Goal: Task Accomplishment & Management: Manage account settings

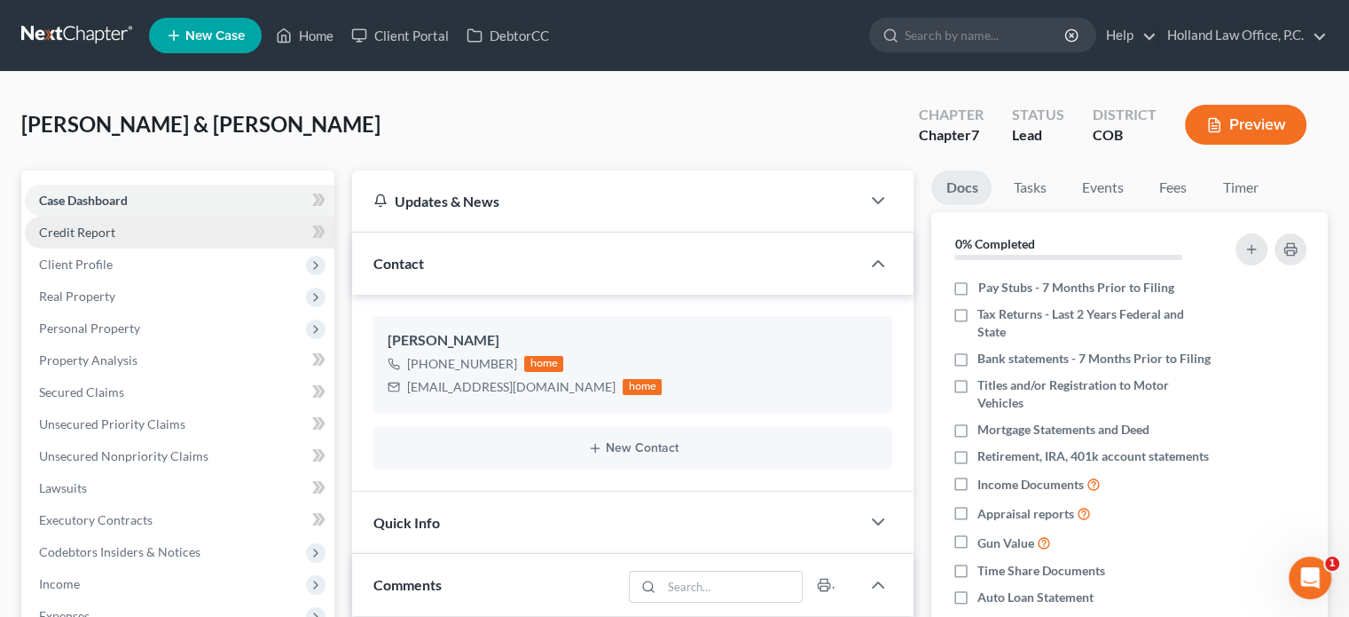
click at [100, 224] on span "Credit Report" at bounding box center [77, 231] width 76 height 15
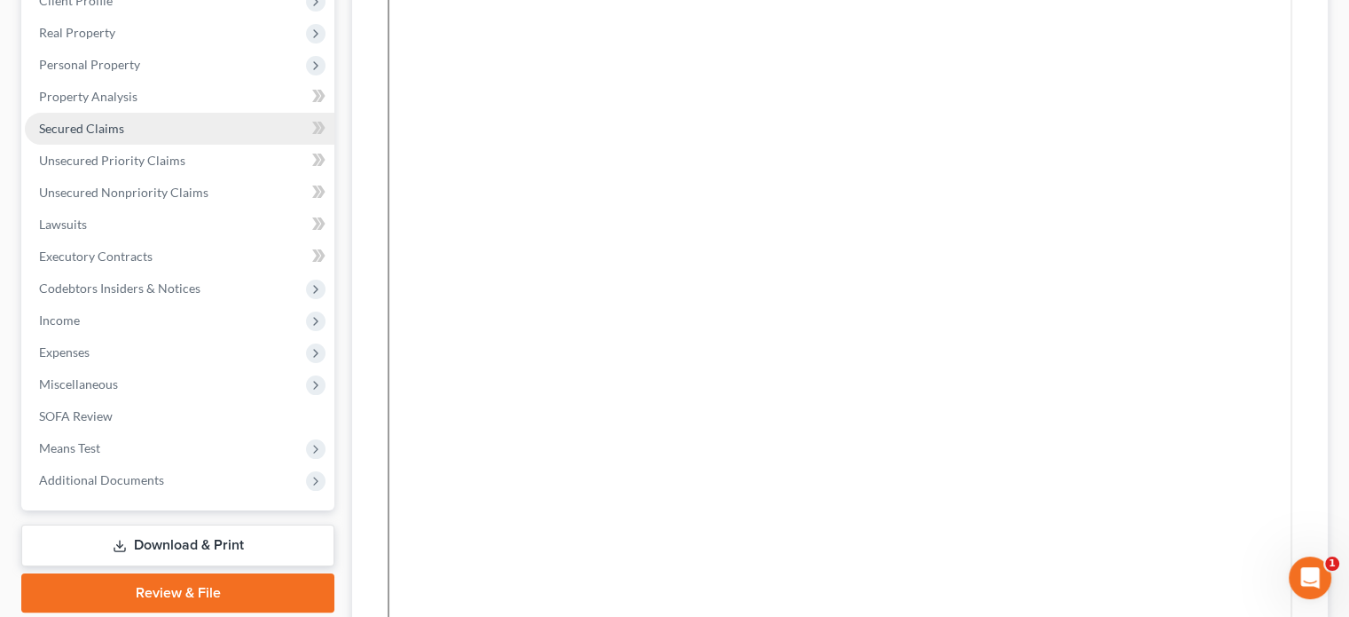
scroll to position [266, 0]
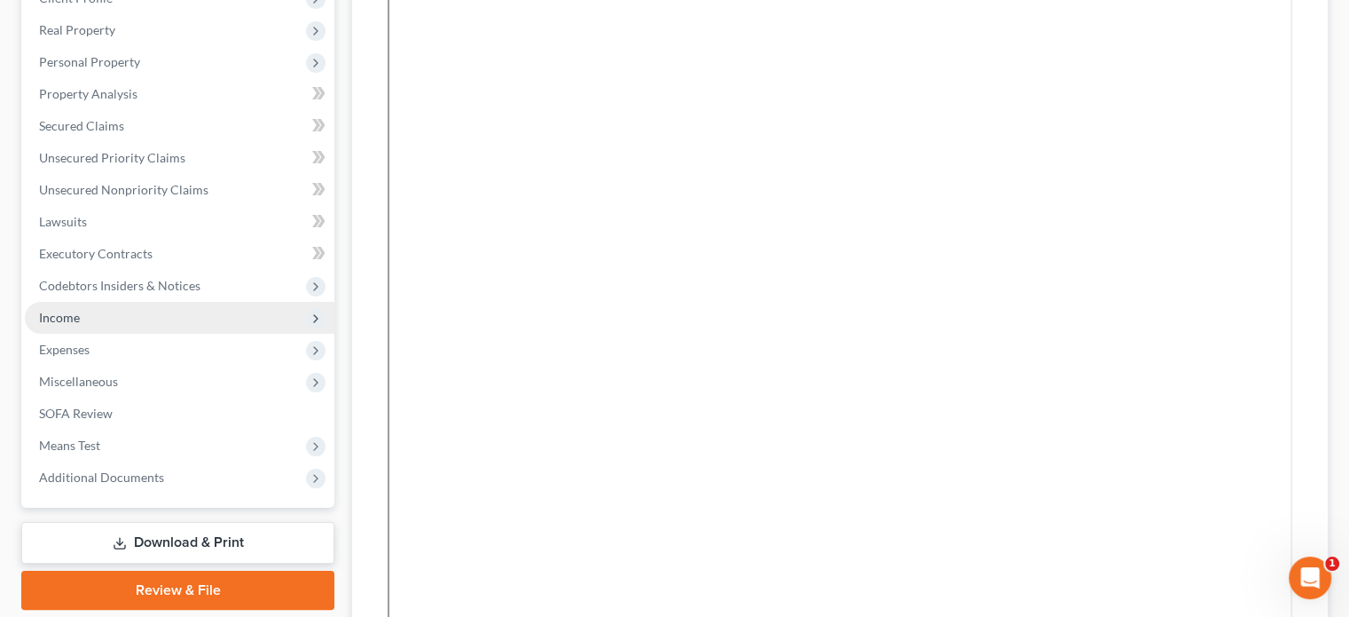
click at [60, 317] on span "Income" at bounding box center [59, 317] width 41 height 15
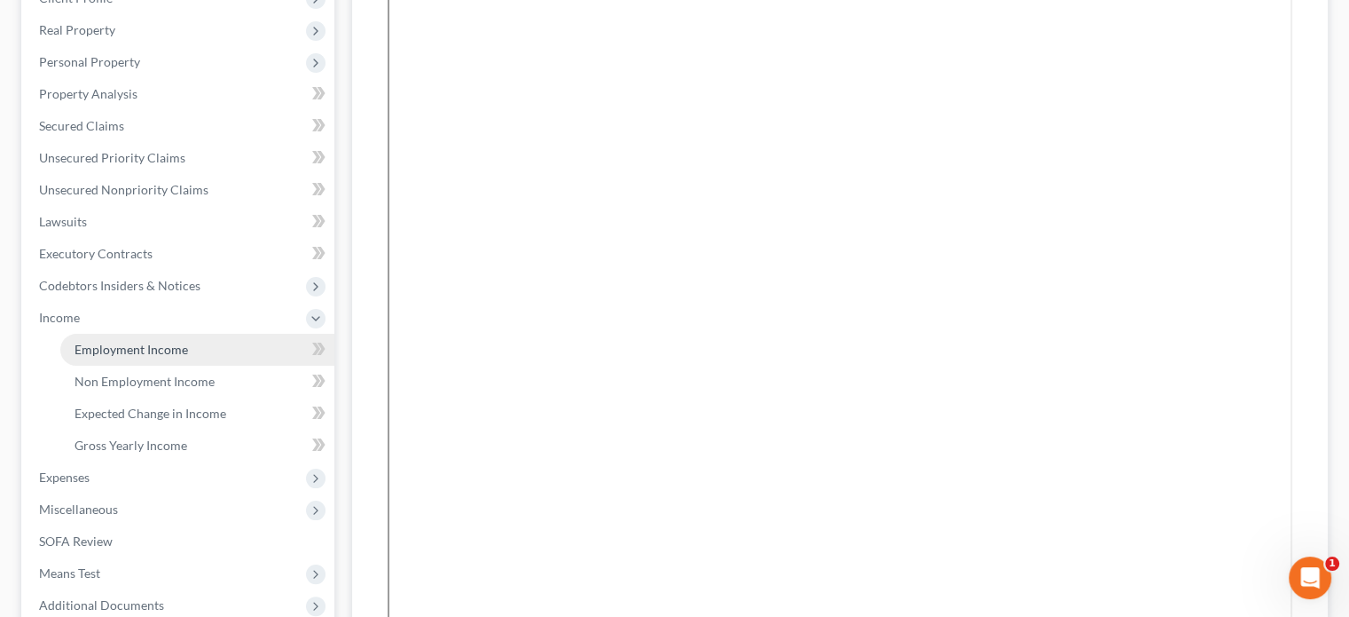
click at [146, 347] on span "Employment Income" at bounding box center [132, 349] width 114 height 15
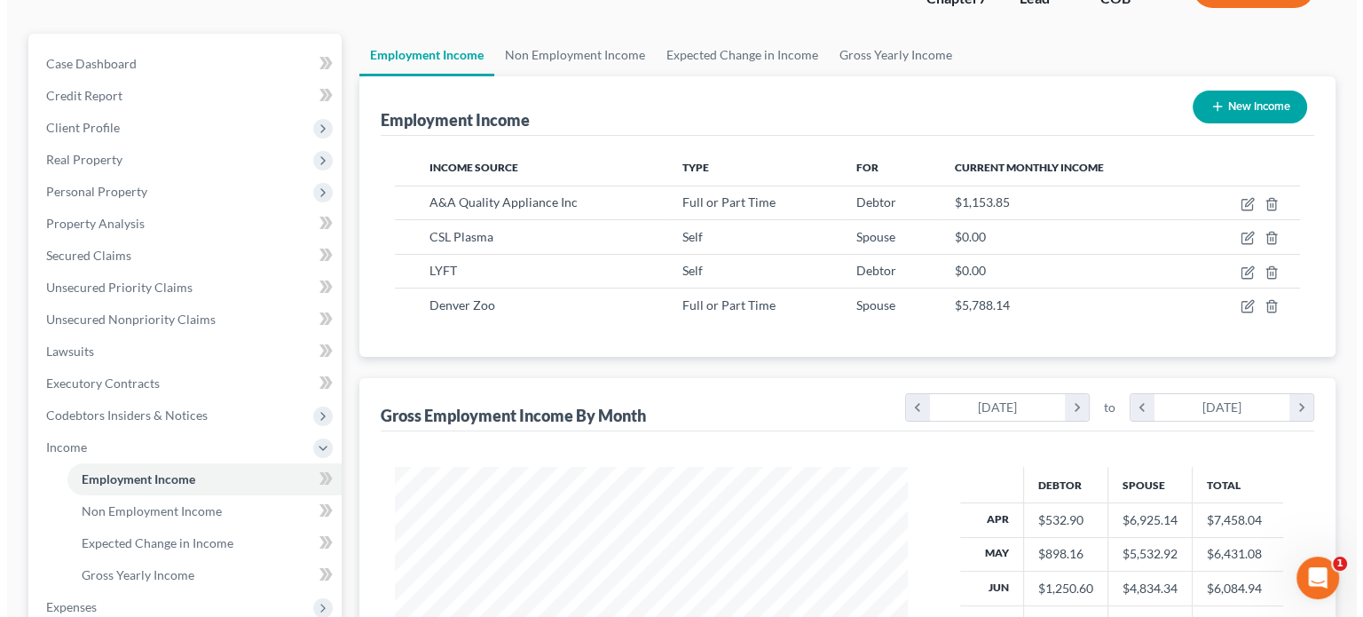
scroll to position [177, 0]
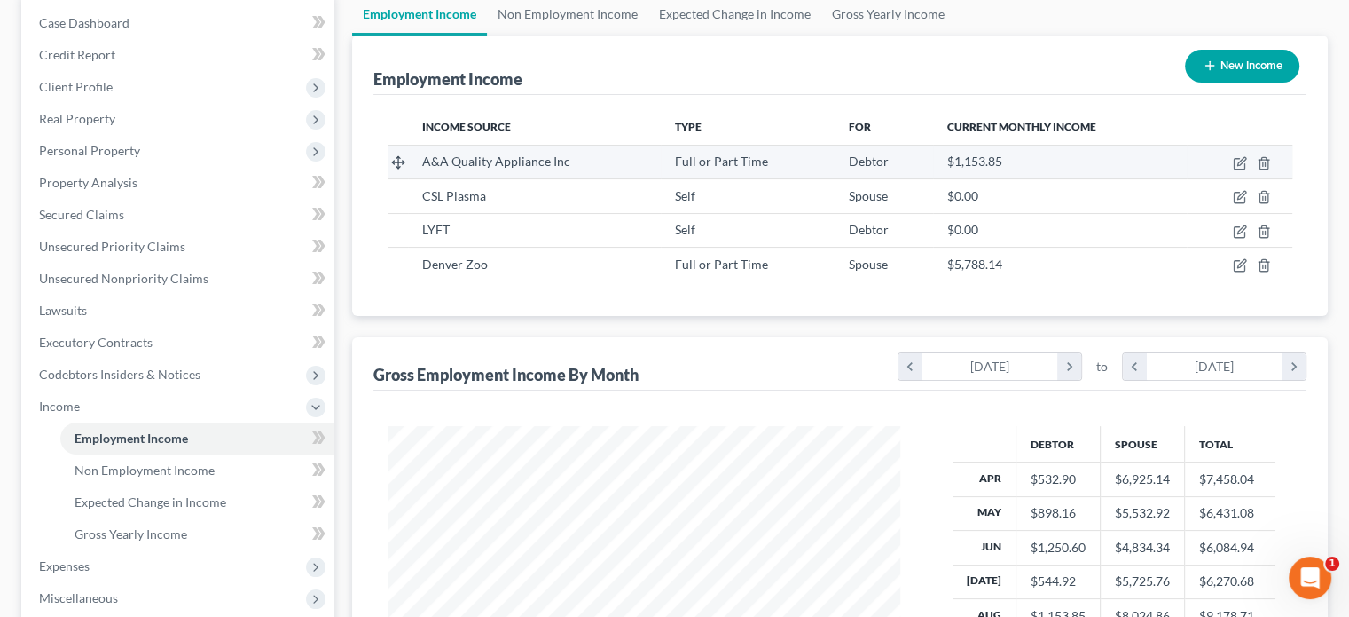
click at [884, 161] on div "Debtor" at bounding box center [883, 162] width 69 height 18
click at [1237, 160] on icon "button" at bounding box center [1240, 163] width 14 height 14
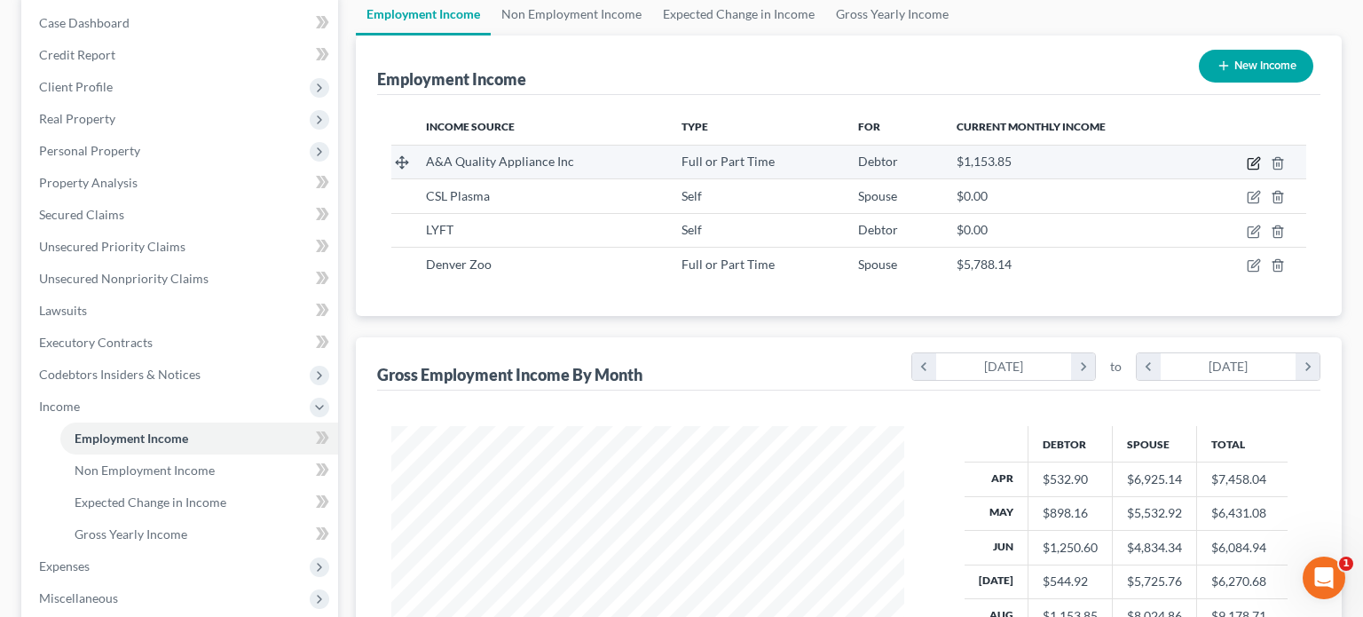
select select "0"
select select "5"
select select "2"
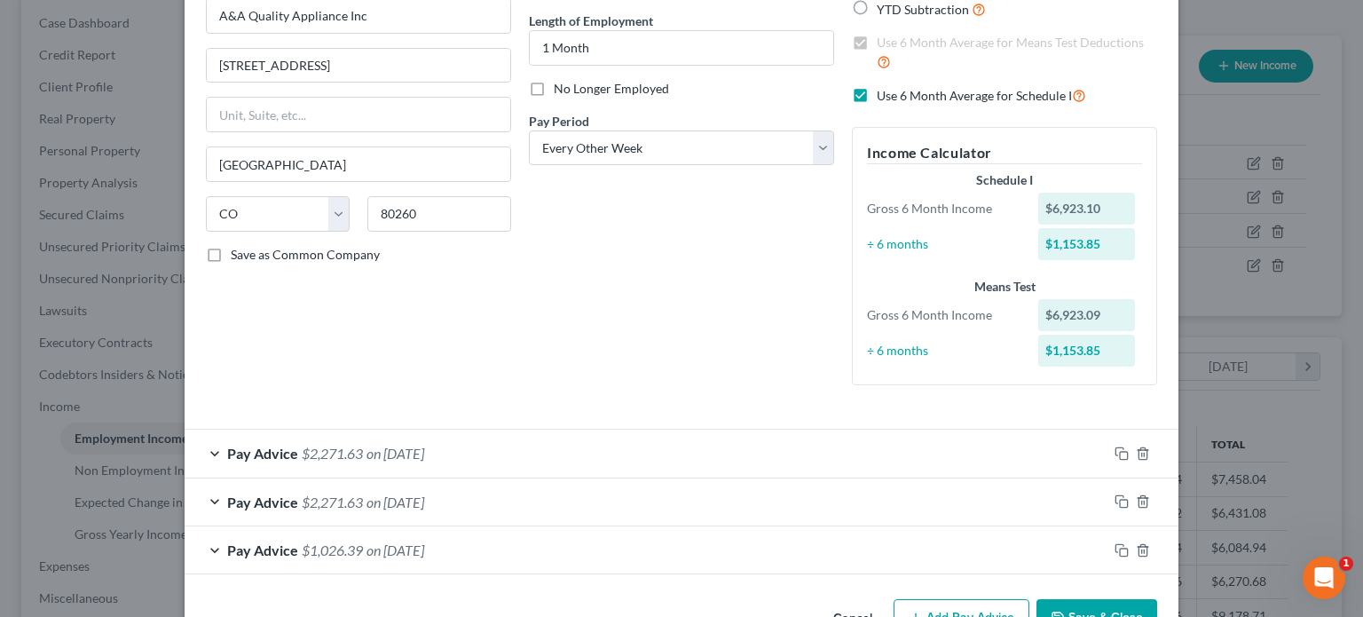
scroll to position [82, 0]
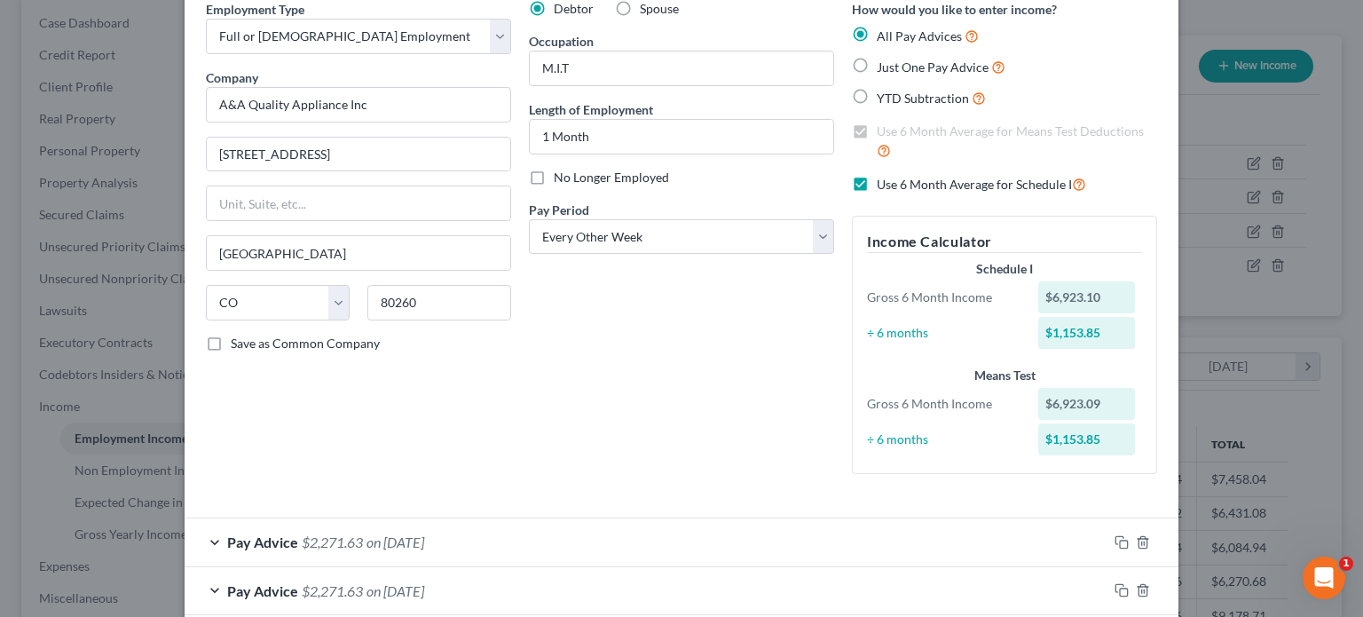
click at [877, 187] on label "Use 6 Month Average for Schedule I" at bounding box center [981, 184] width 209 height 20
click at [884, 185] on input "Use 6 Month Average for Schedule I" at bounding box center [890, 180] width 12 height 12
checkbox input "false"
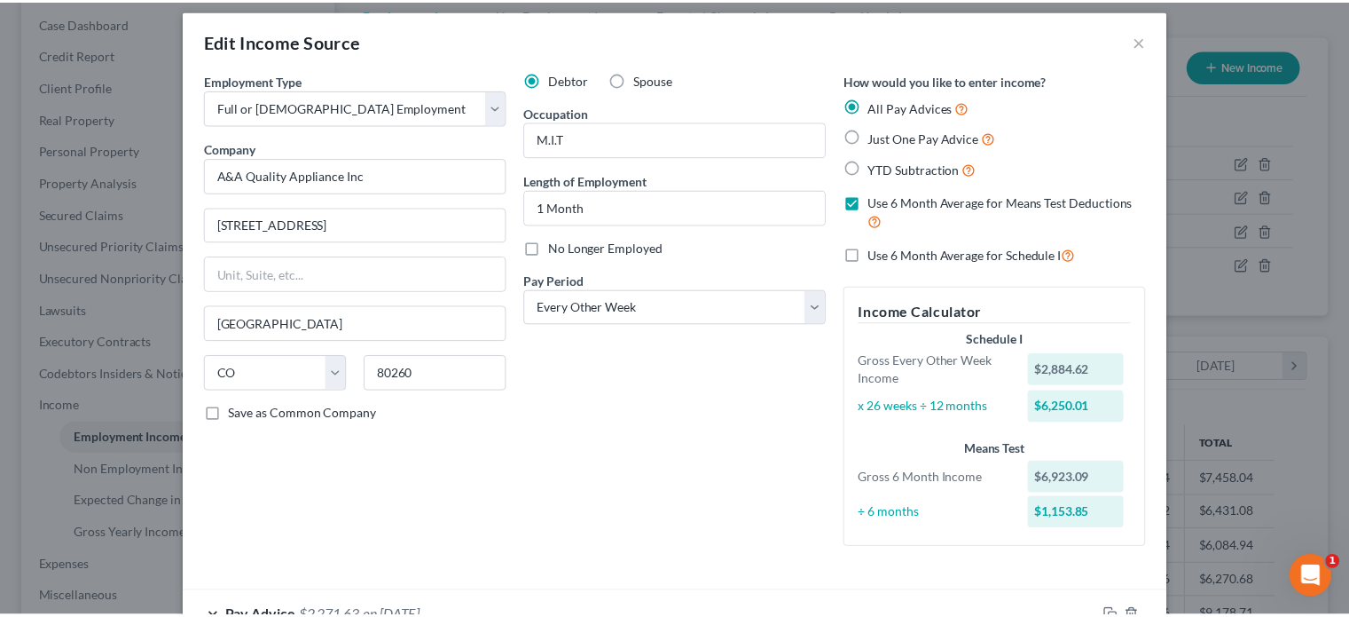
scroll to position [0, 0]
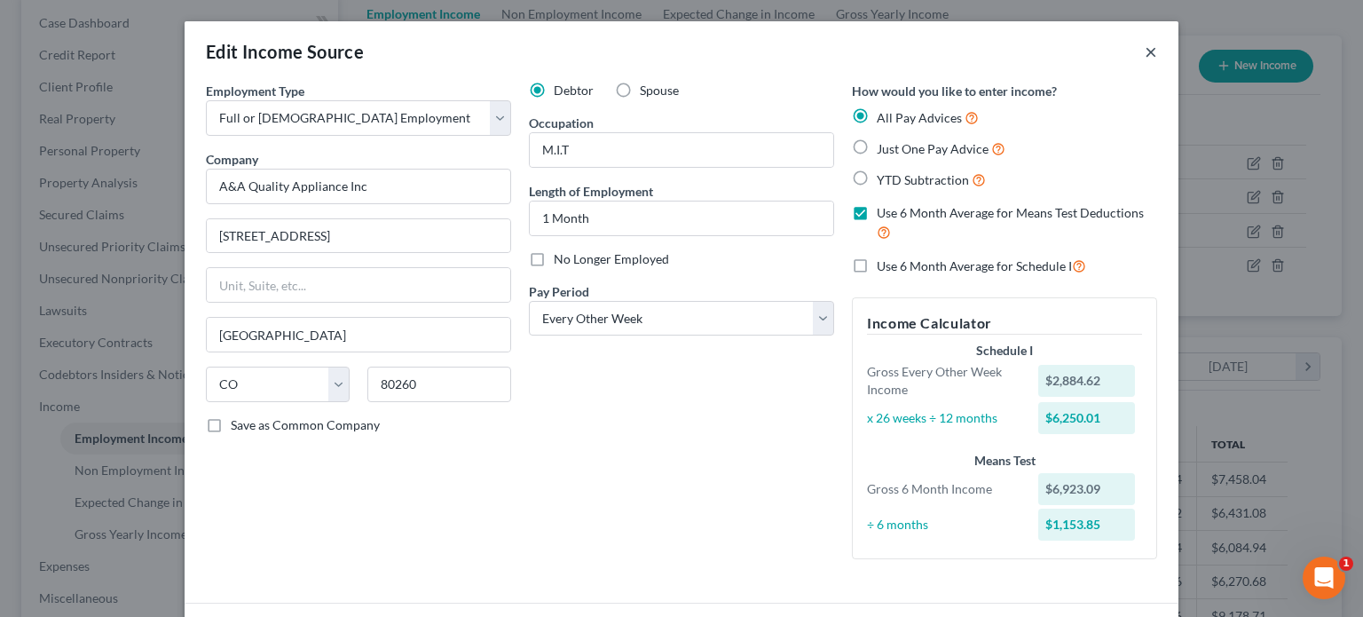
click at [1146, 55] on button "×" at bounding box center [1150, 51] width 12 height 21
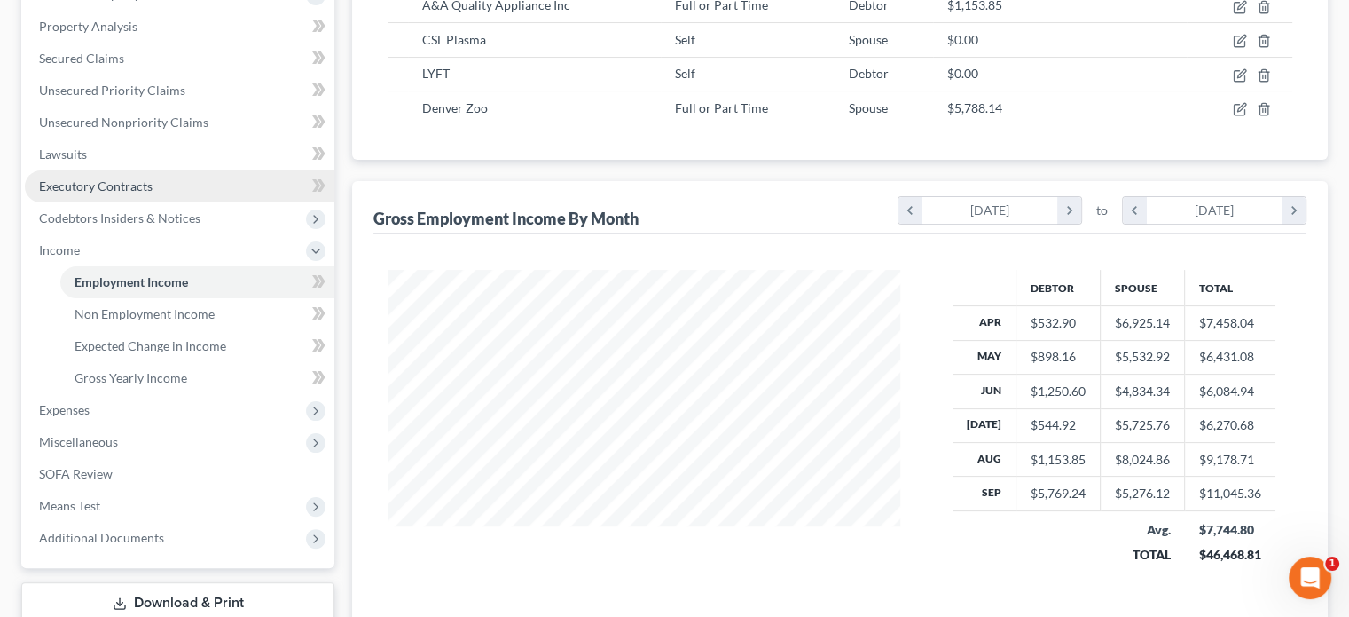
scroll to position [468, 0]
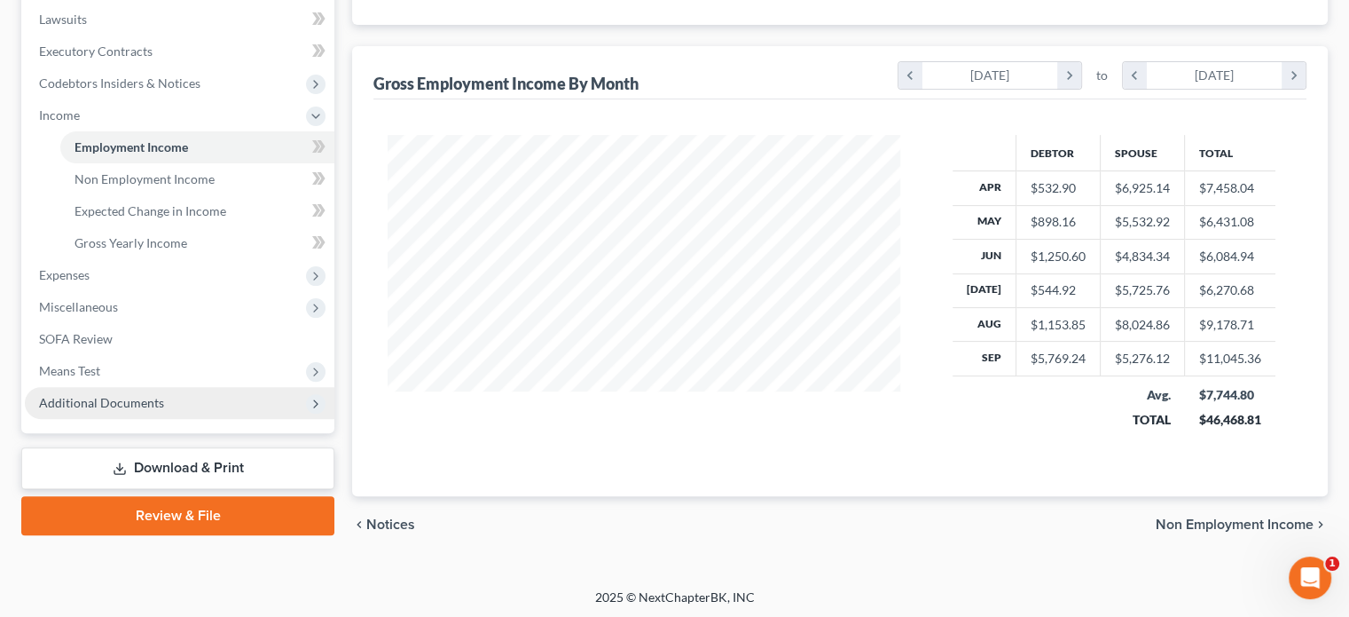
click at [118, 400] on span "Additional Documents" at bounding box center [101, 402] width 125 height 15
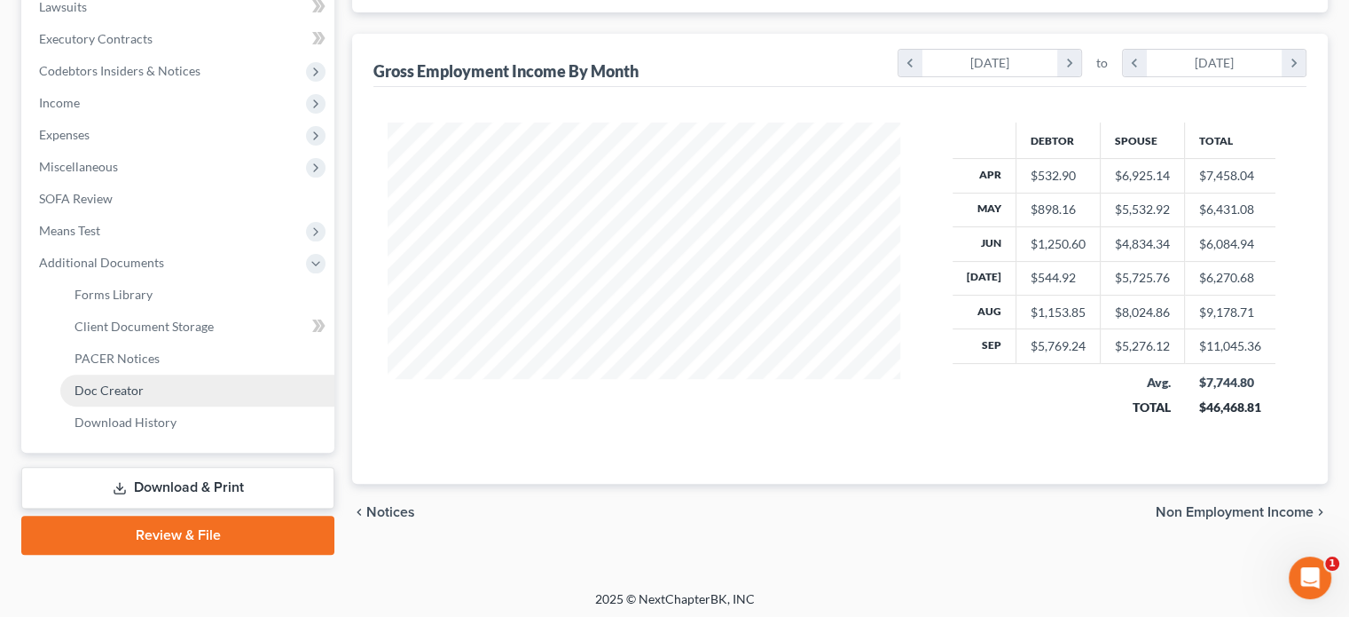
scroll to position [484, 0]
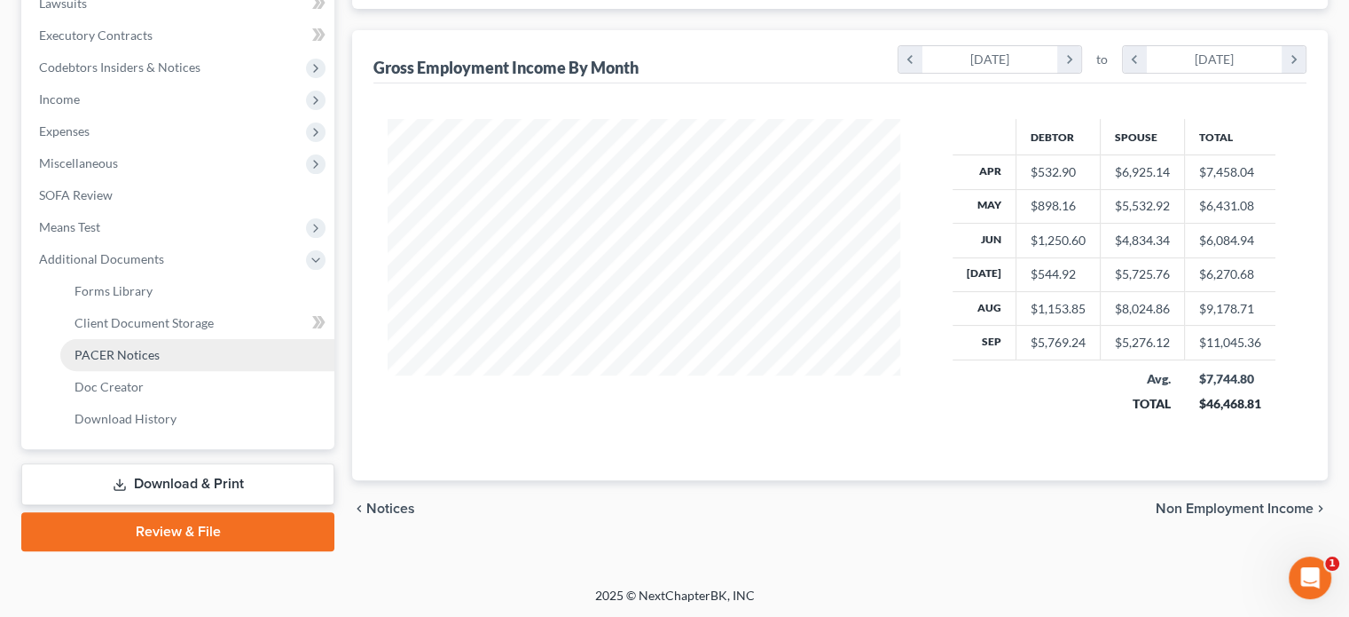
click at [119, 351] on span "PACER Notices" at bounding box center [117, 354] width 85 height 15
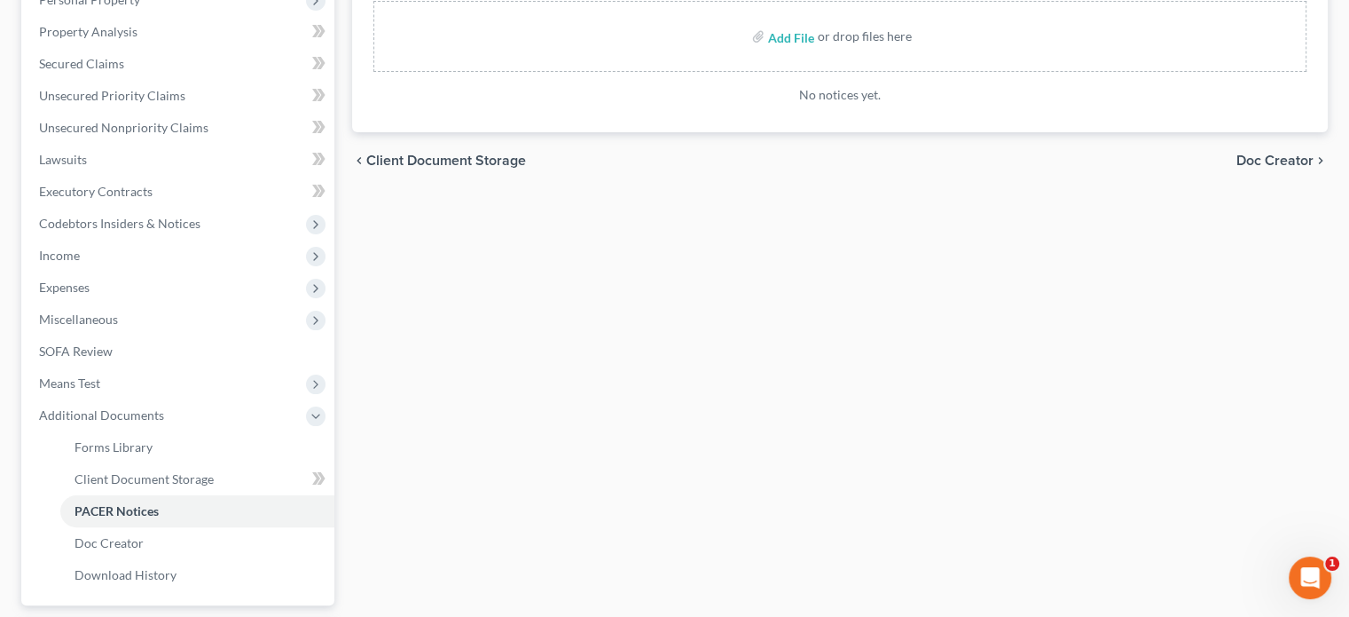
scroll to position [484, 0]
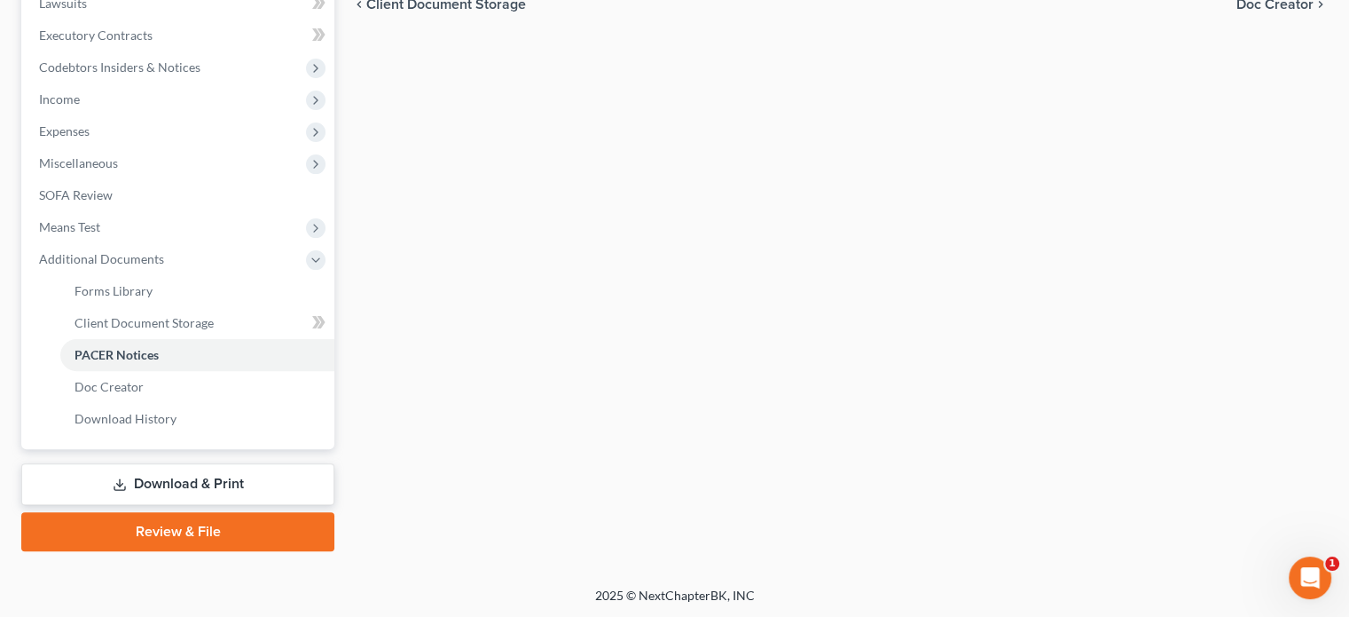
click at [216, 484] on link "Download & Print" at bounding box center [177, 484] width 313 height 42
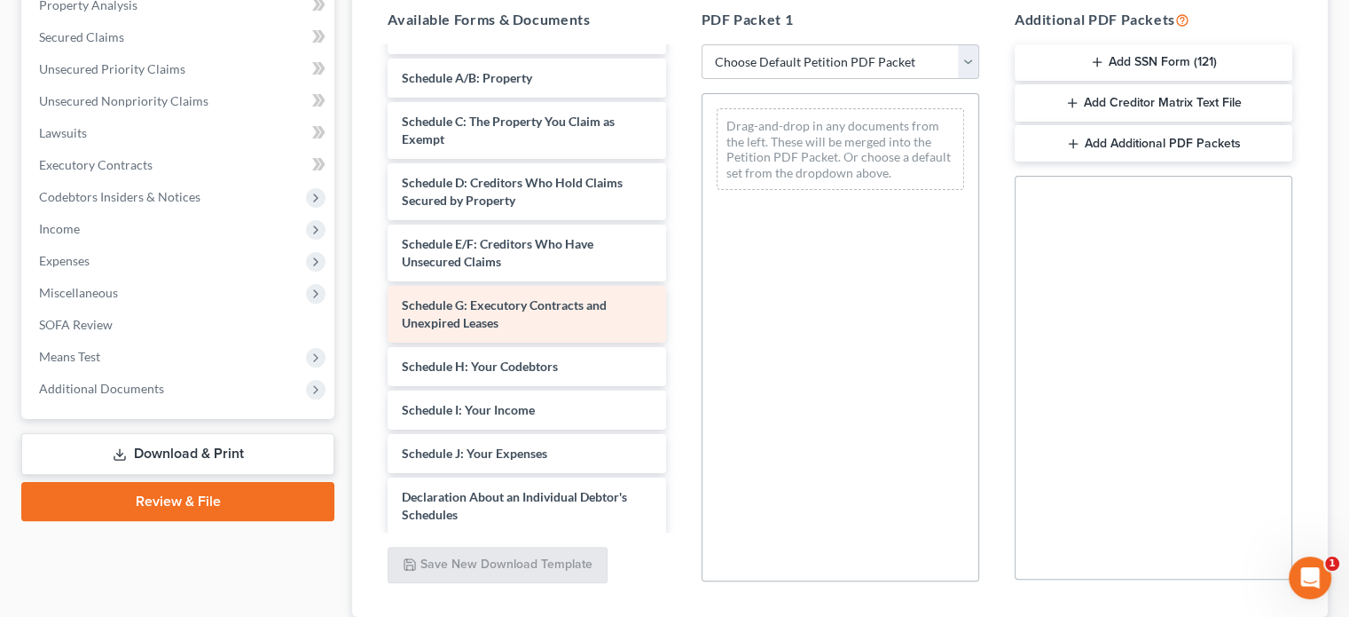
scroll to position [266, 0]
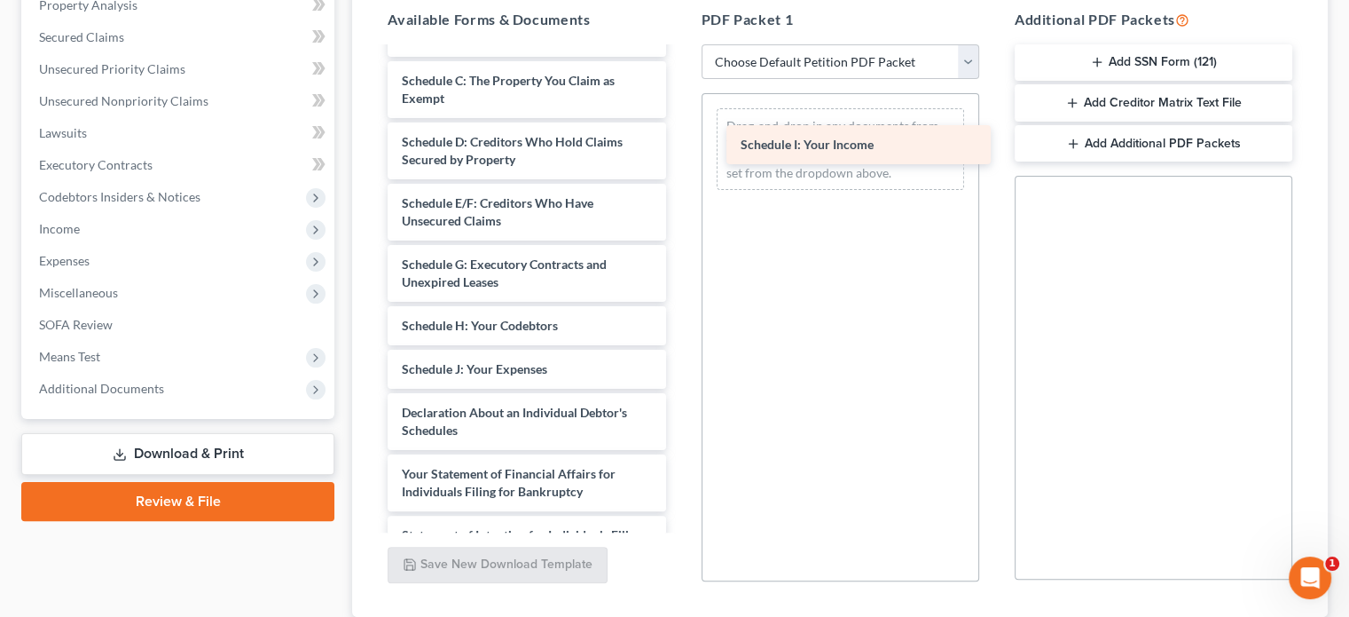
drag, startPoint x: 547, startPoint y: 364, endPoint x: 885, endPoint y: 141, distance: 405.5
click at [680, 141] on div "Schedule I: Your Income Statement of Social-pdf 60 Days Paystubs-pdf Credit Cou…" at bounding box center [527, 335] width 306 height 1104
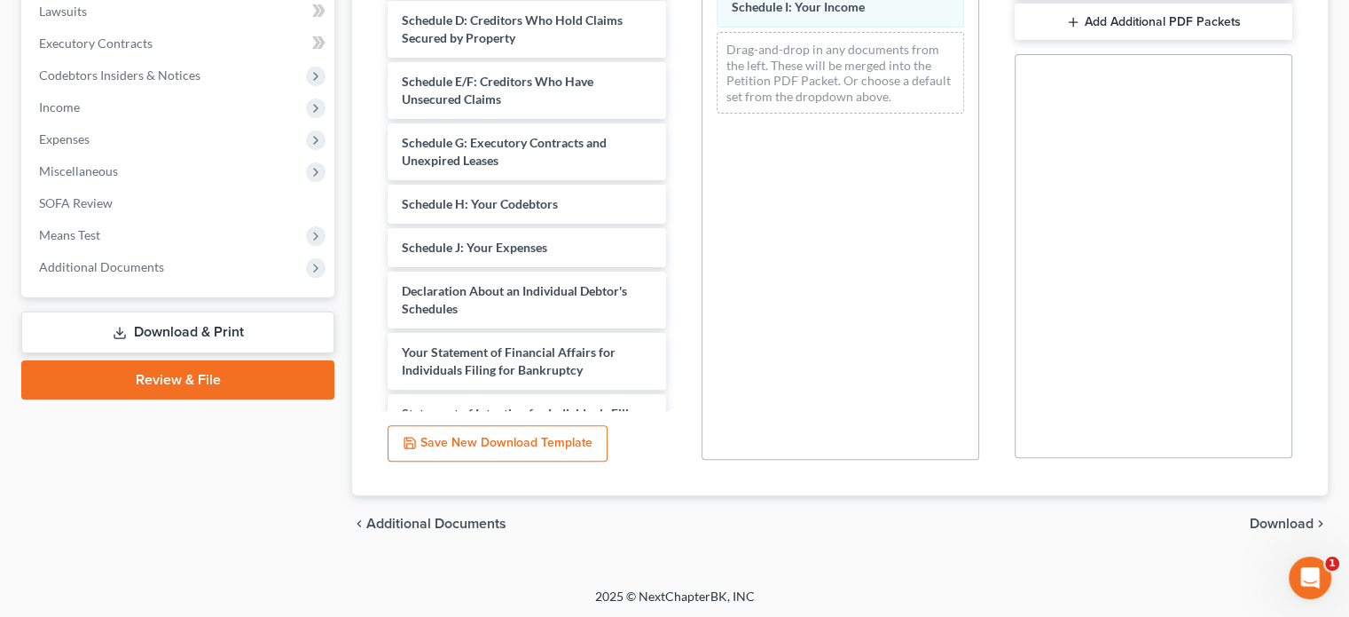
scroll to position [477, 0]
click at [1262, 521] on span "Download" at bounding box center [1282, 522] width 64 height 14
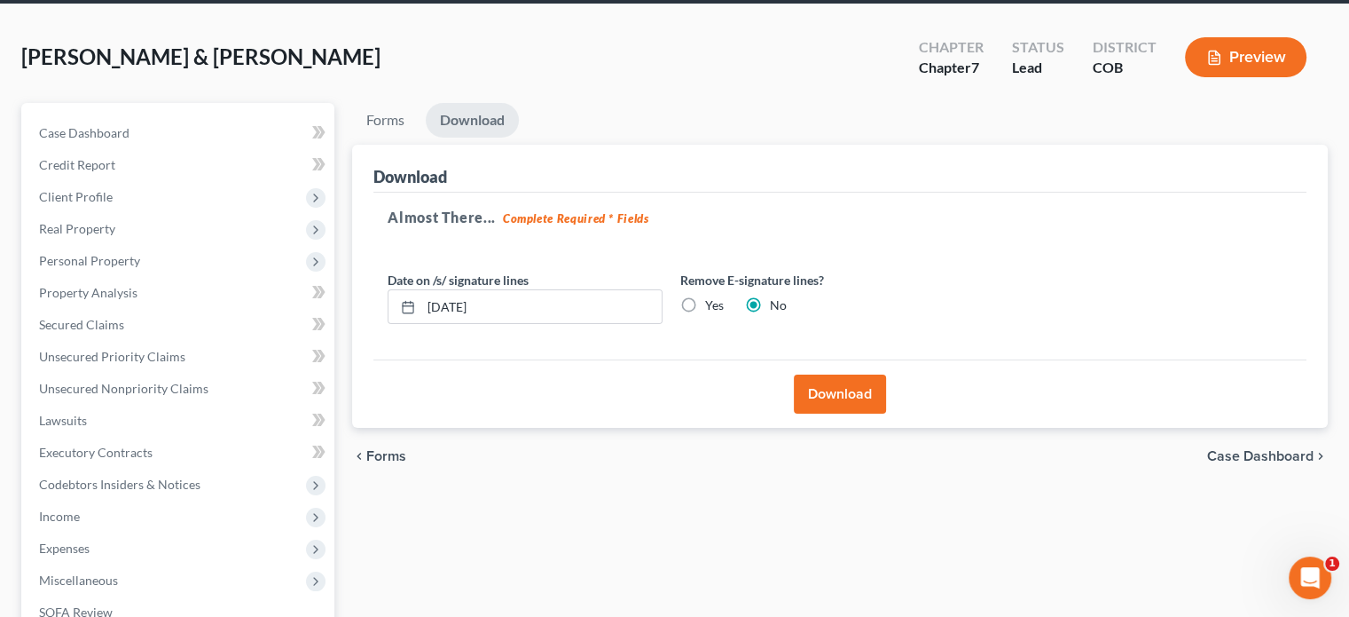
scroll to position [59, 0]
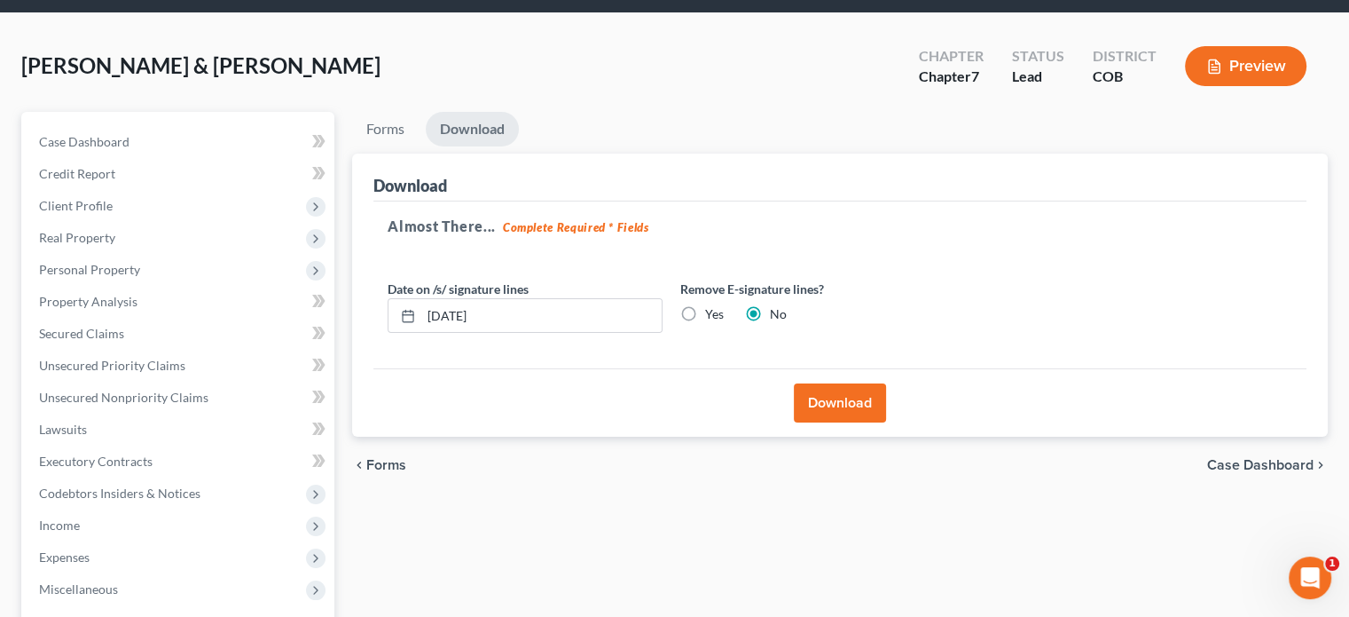
click at [843, 404] on button "Download" at bounding box center [840, 402] width 92 height 39
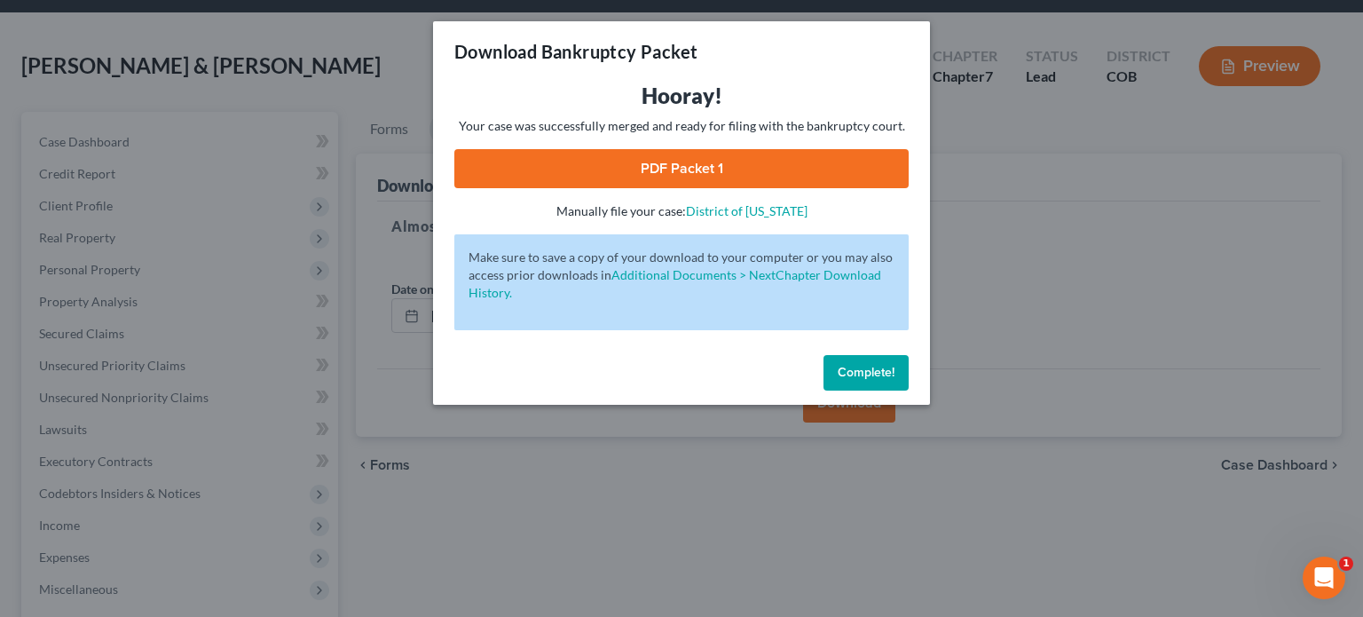
click at [659, 165] on link "PDF Packet 1" at bounding box center [681, 168] width 454 height 39
click at [901, 381] on button "Complete!" at bounding box center [865, 372] width 85 height 35
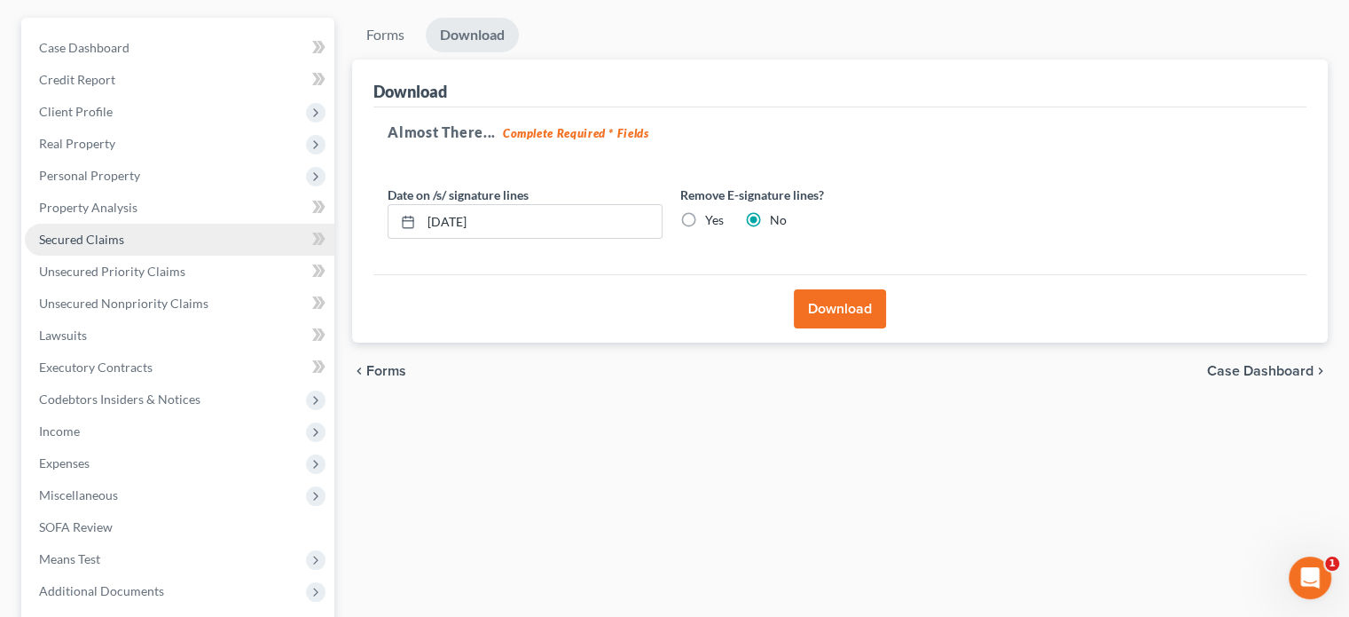
scroll to position [325, 0]
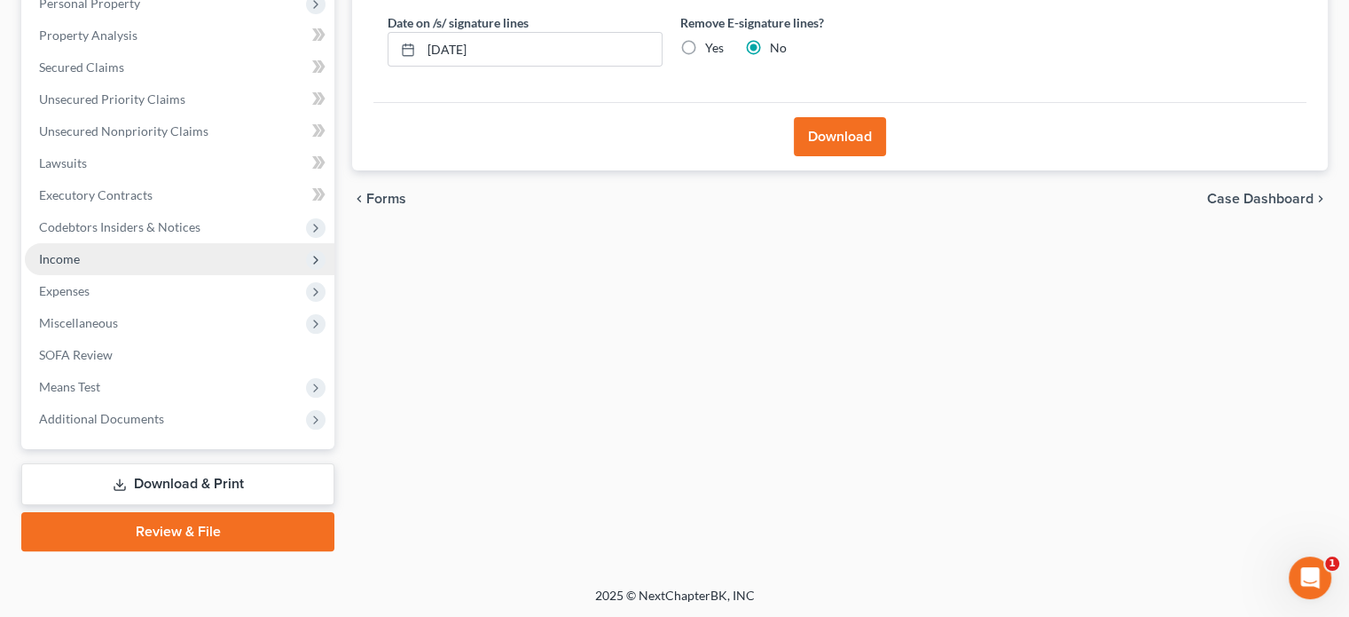
click at [53, 256] on span "Income" at bounding box center [59, 258] width 41 height 15
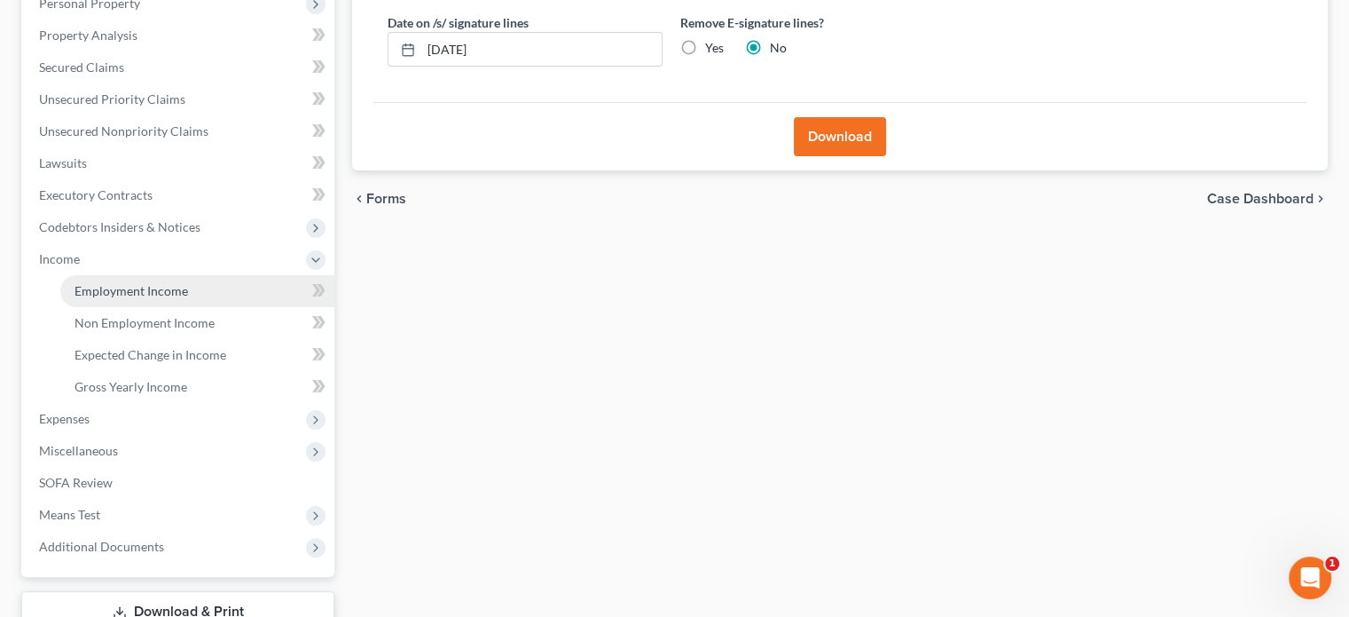
click at [139, 285] on span "Employment Income" at bounding box center [132, 290] width 114 height 15
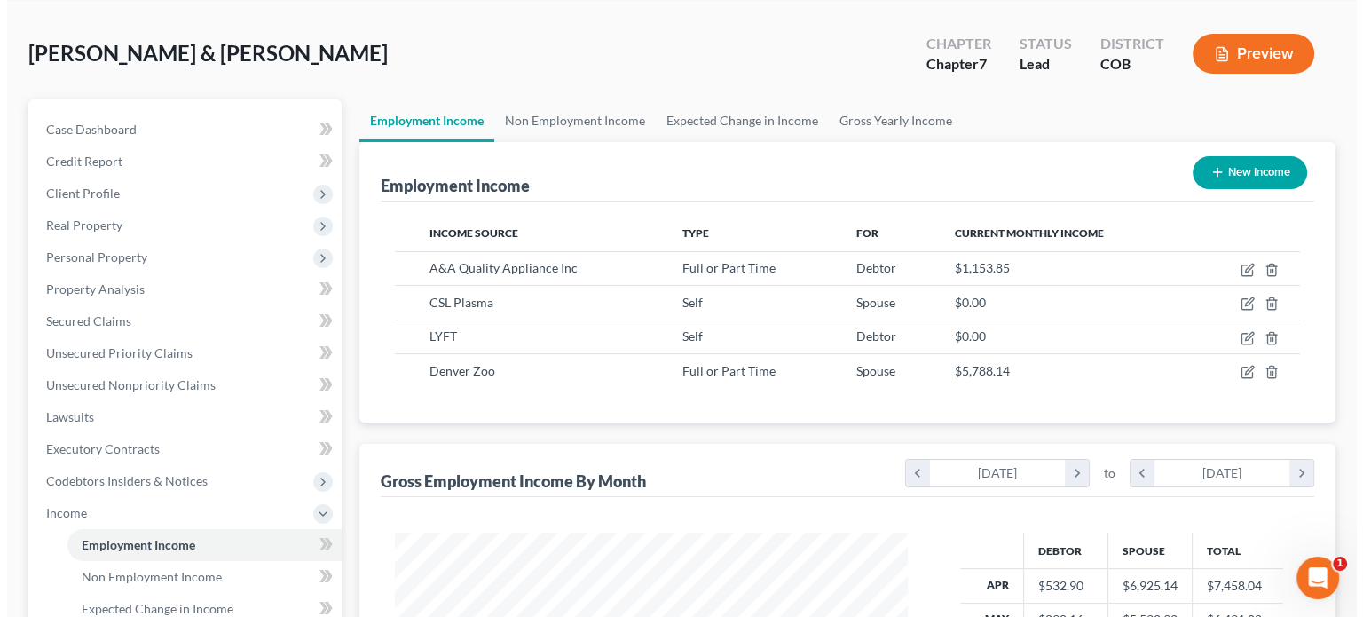
scroll to position [177, 0]
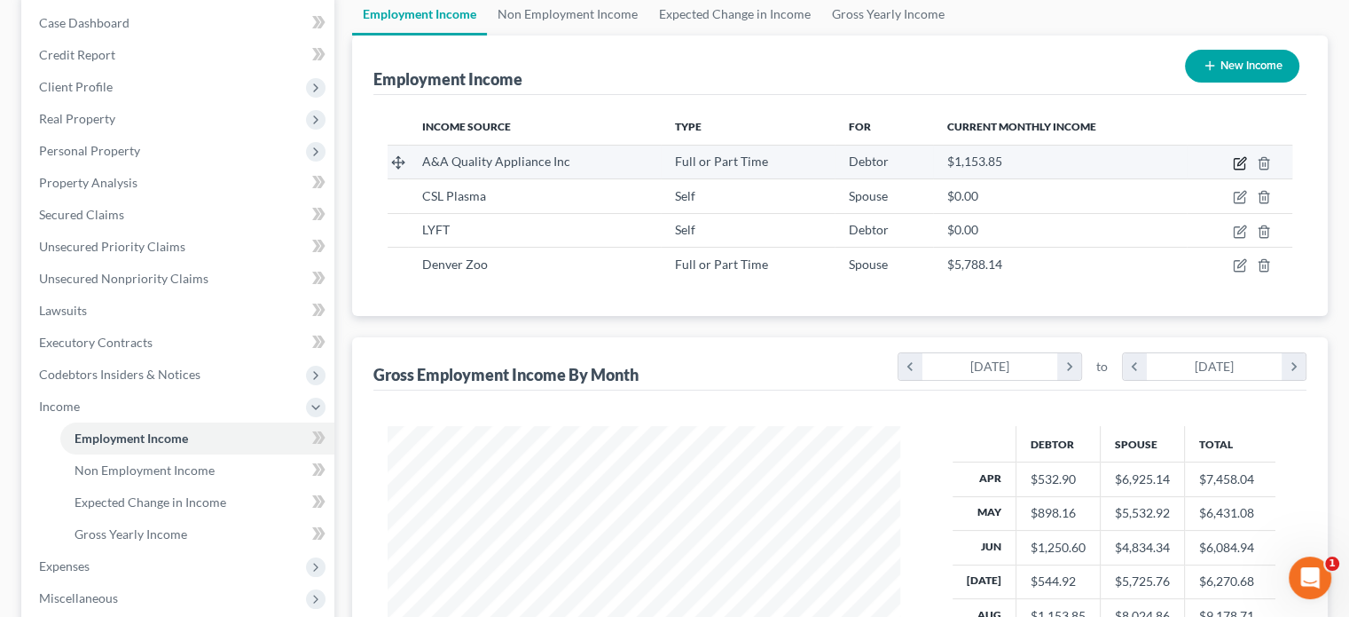
click at [1240, 164] on icon "button" at bounding box center [1242, 161] width 8 height 8
select select "0"
select select "5"
select select "2"
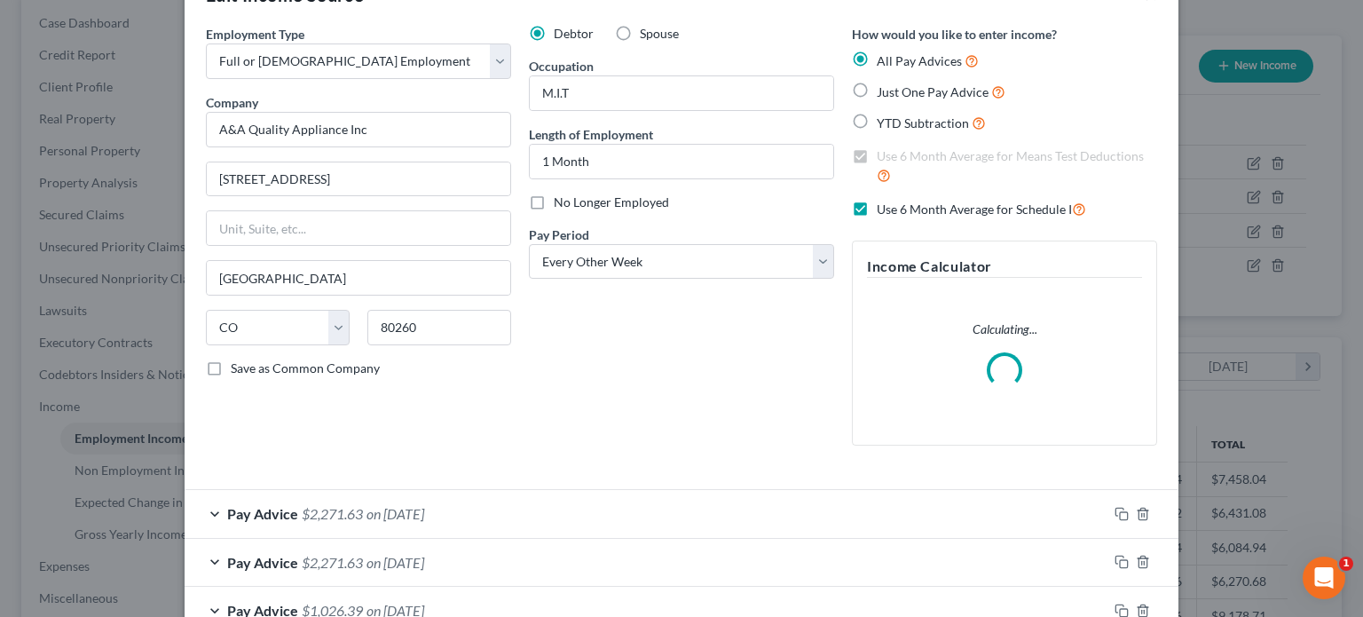
scroll to position [89, 0]
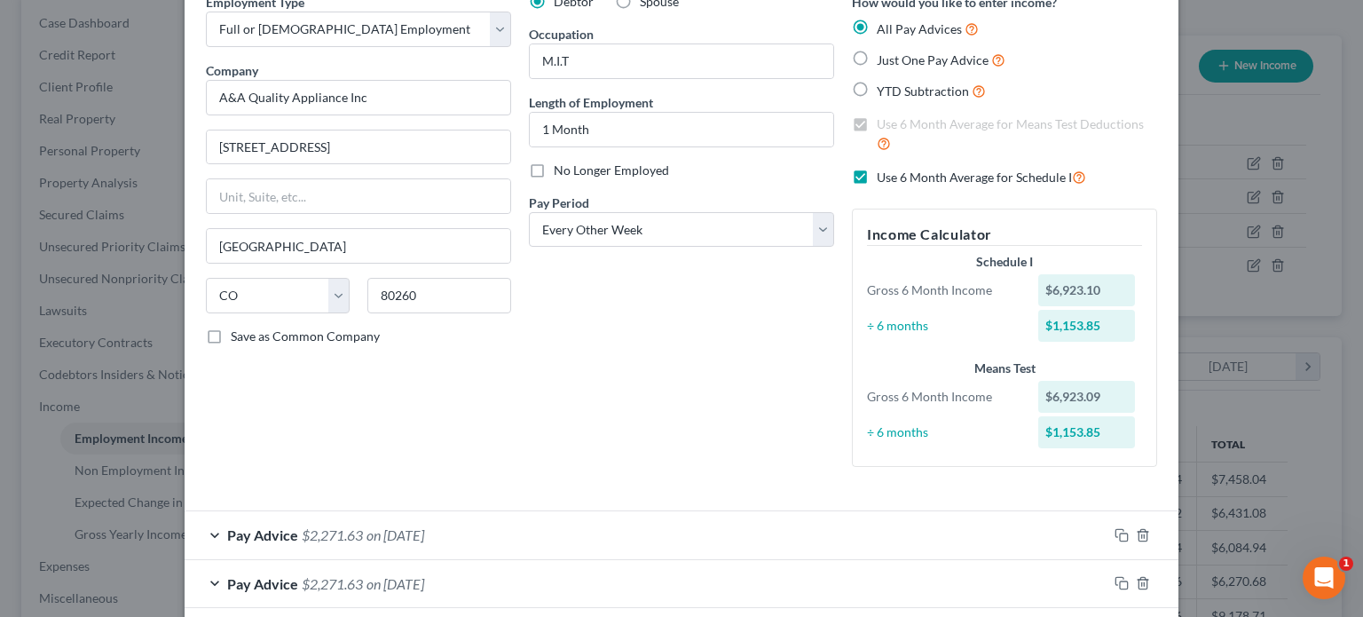
click at [877, 178] on label "Use 6 Month Average for Schedule I" at bounding box center [981, 177] width 209 height 20
click at [884, 178] on input "Use 6 Month Average for Schedule I" at bounding box center [890, 173] width 12 height 12
checkbox input "false"
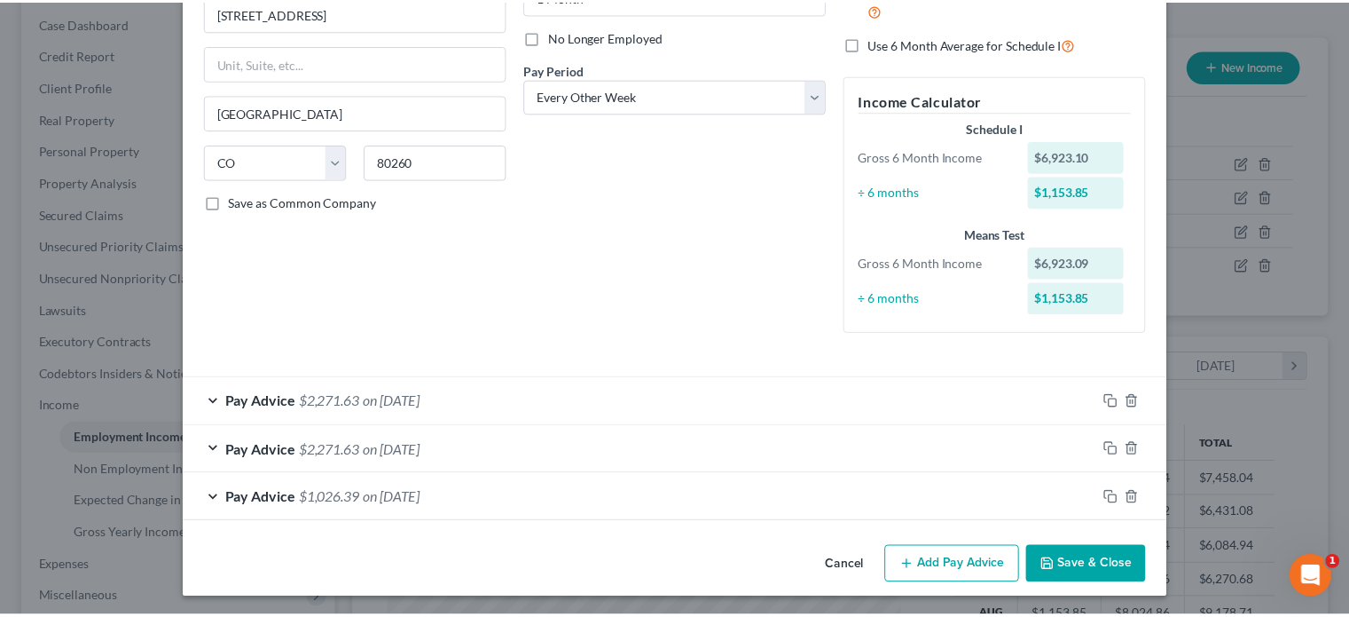
scroll to position [224, 0]
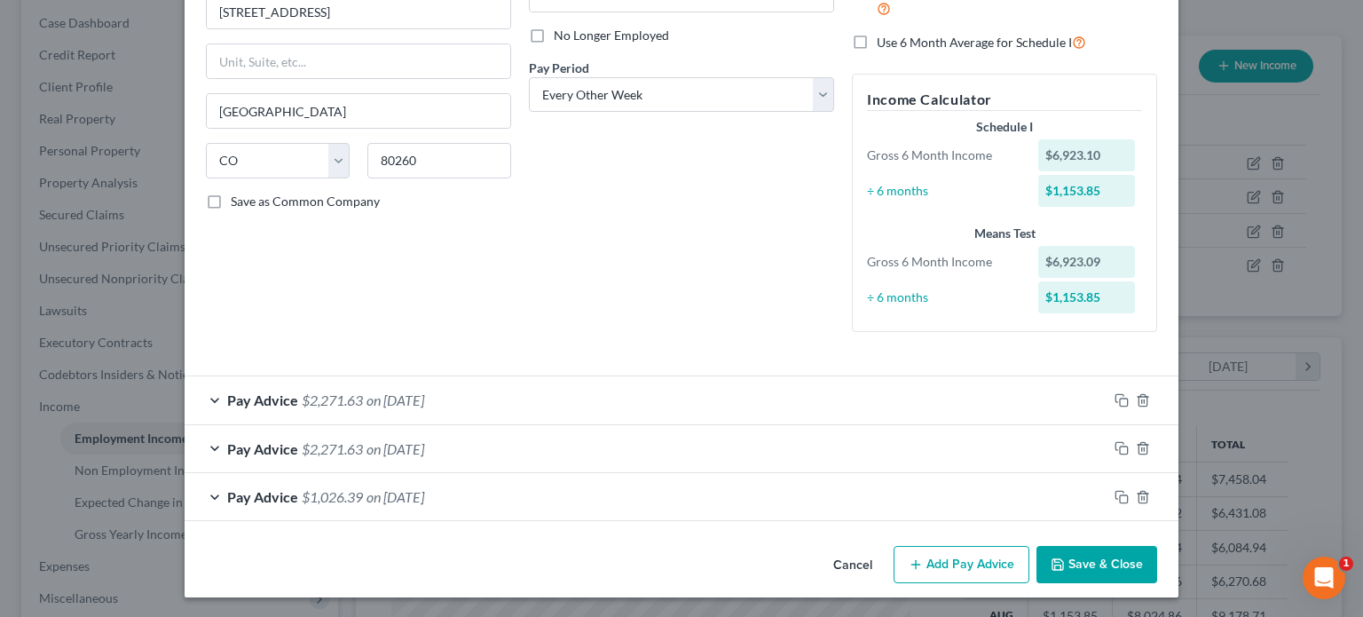
click at [1081, 569] on button "Save & Close" at bounding box center [1096, 564] width 121 height 37
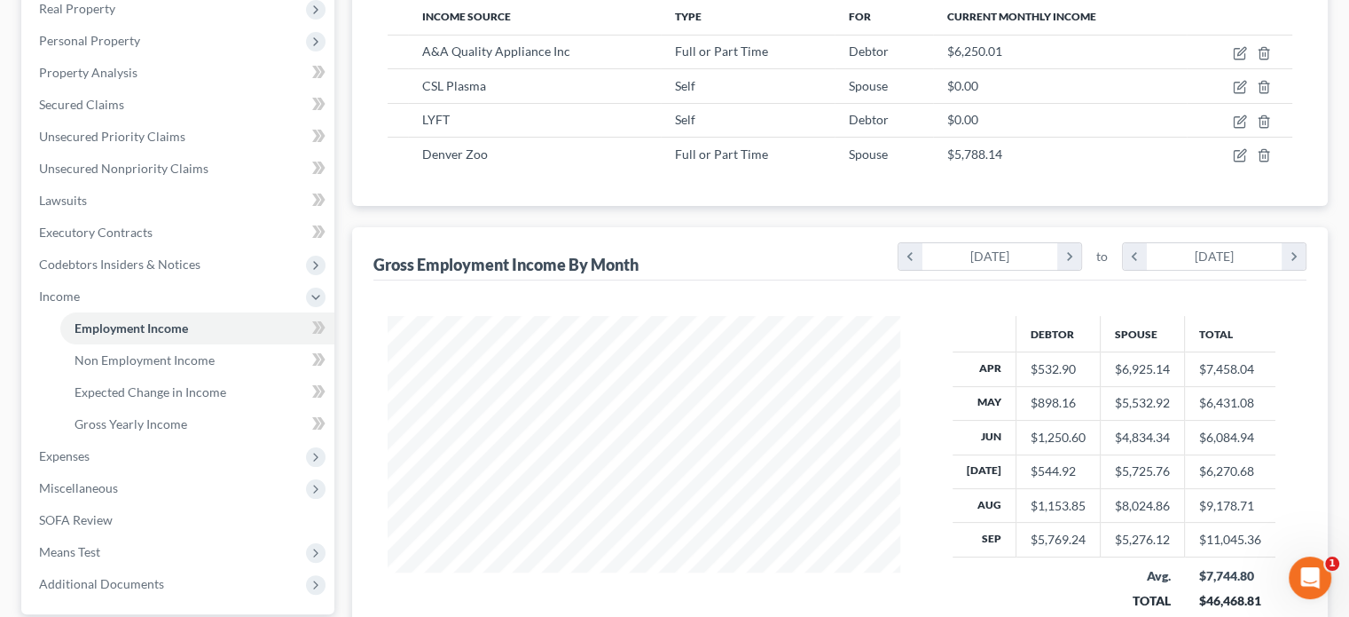
scroll to position [468, 0]
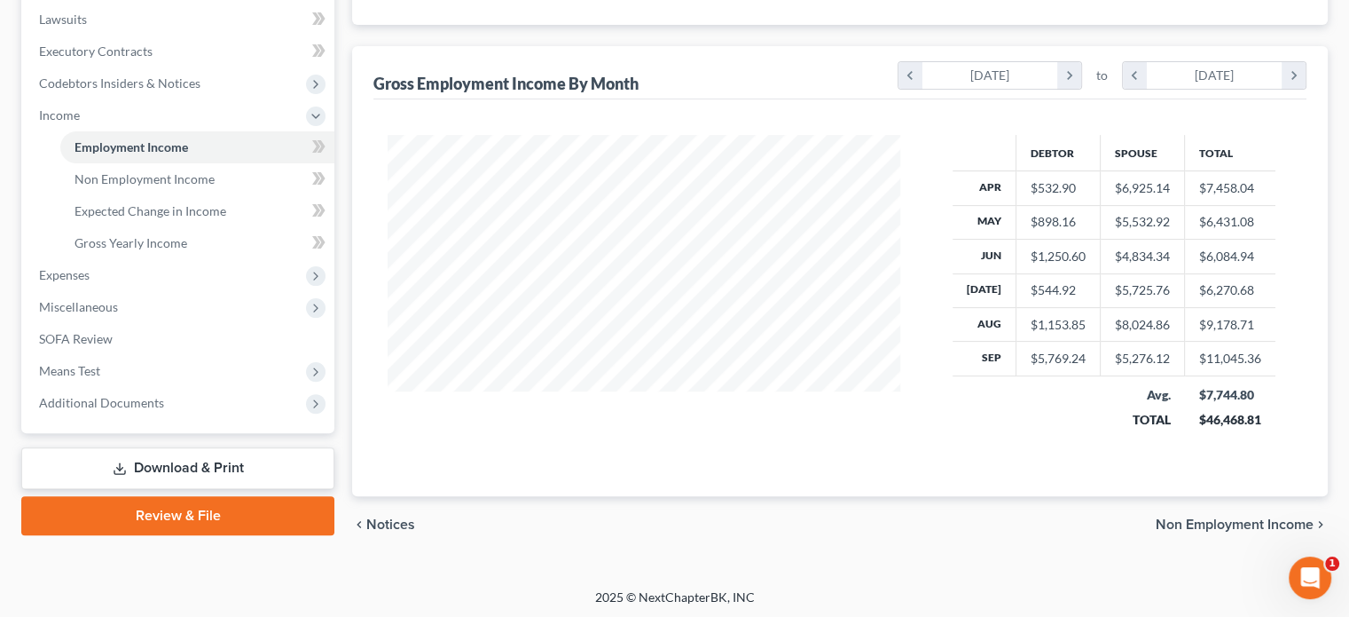
click at [241, 468] on link "Download & Print" at bounding box center [177, 468] width 313 height 42
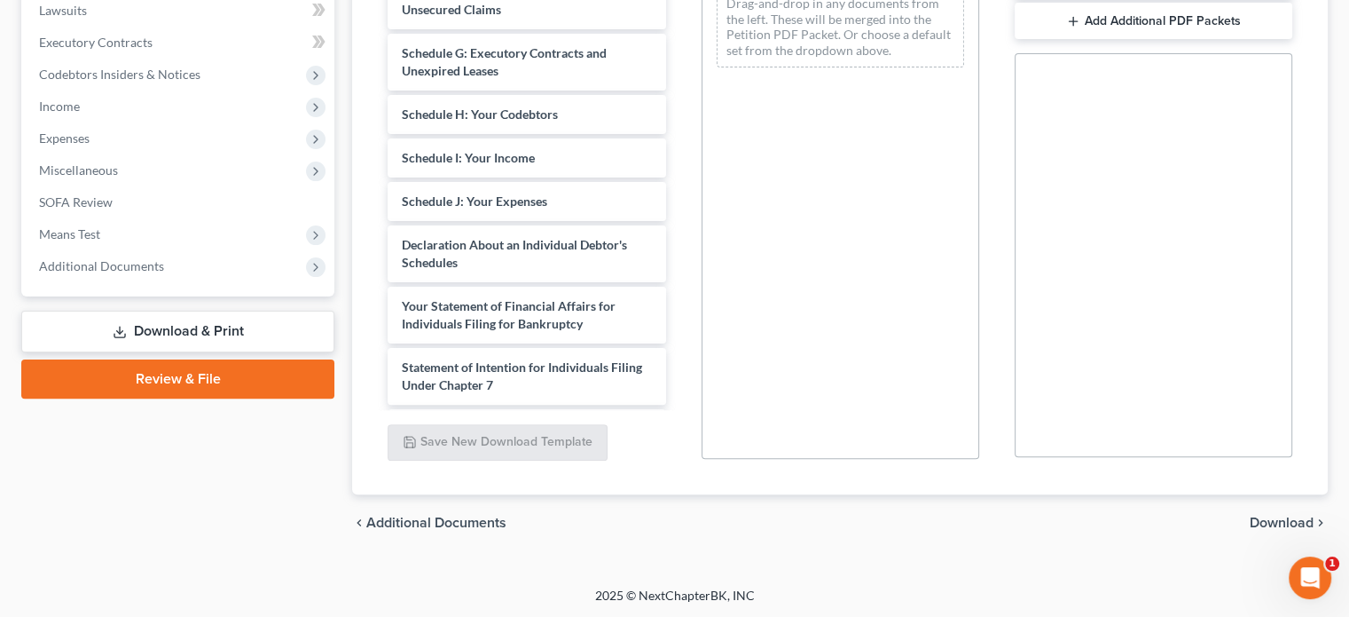
scroll to position [266, 0]
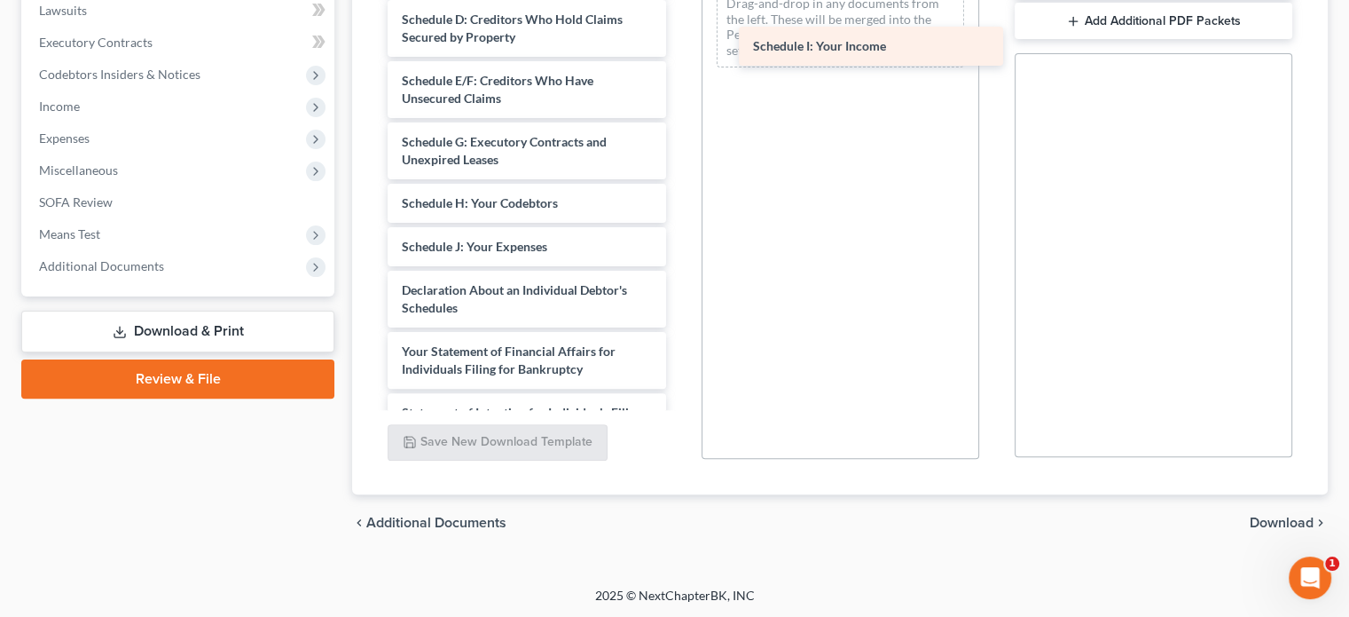
drag, startPoint x: 518, startPoint y: 248, endPoint x: 869, endPoint y: 49, distance: 403.6
click at [680, 49] on div "Schedule I: Your Income Statement of Social-pdf 60 Days Paystubs-pdf Credit Cou…" at bounding box center [527, 212] width 306 height 1104
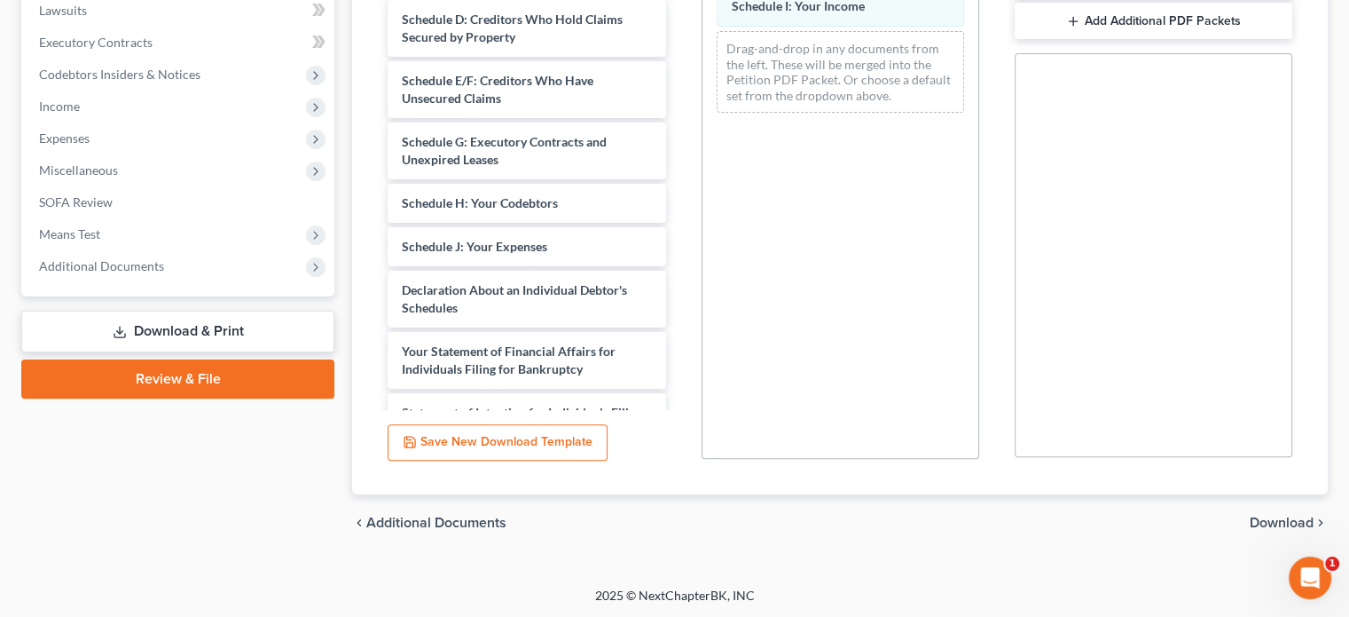
click at [1275, 521] on span "Download" at bounding box center [1282, 522] width 64 height 14
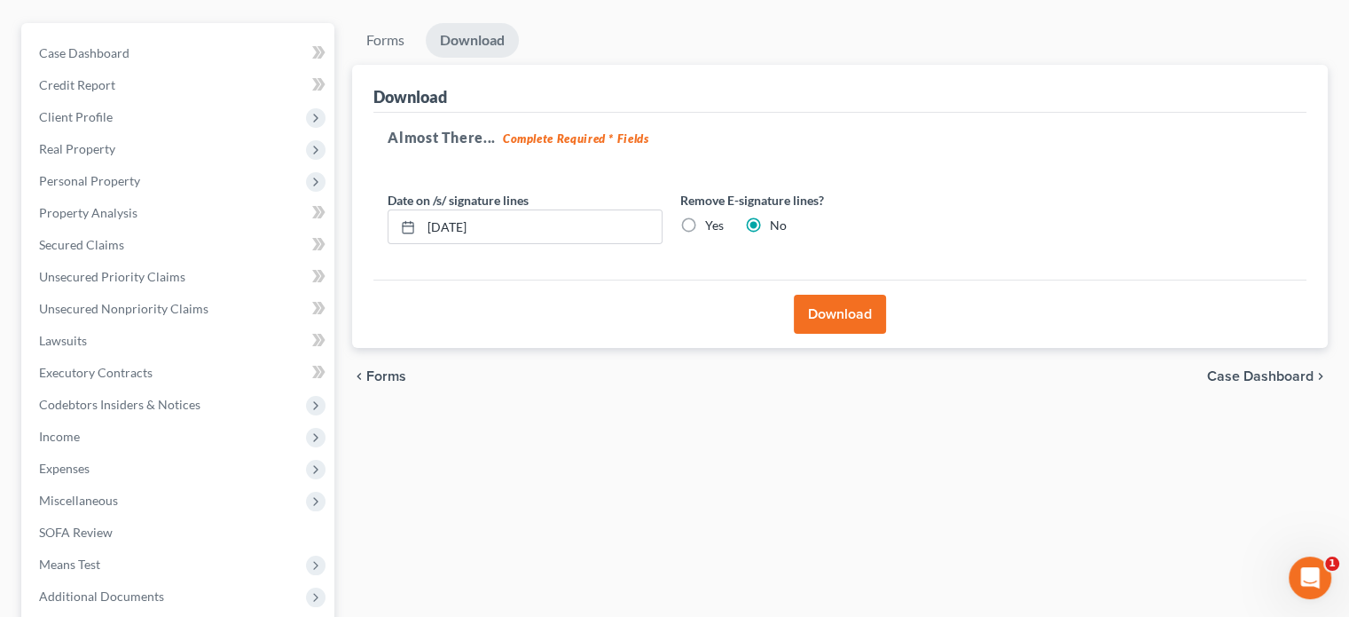
click at [837, 318] on button "Download" at bounding box center [840, 314] width 92 height 39
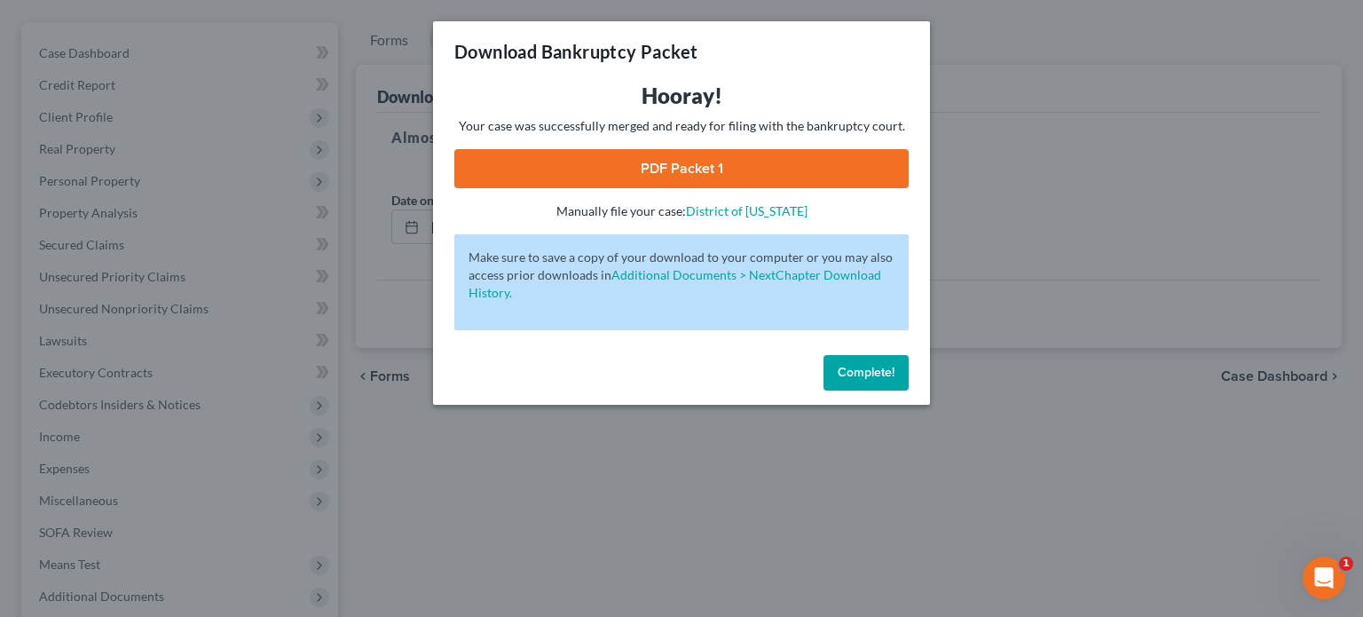
click at [813, 169] on link "PDF Packet 1" at bounding box center [681, 168] width 454 height 39
click at [868, 386] on button "Complete!" at bounding box center [865, 372] width 85 height 35
